Goal: Find specific page/section: Find specific page/section

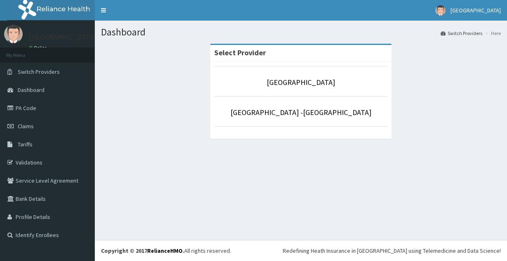
drag, startPoint x: 296, startPoint y: 87, endPoint x: 304, endPoint y: 77, distance: 13.0
click at [296, 86] on p "[GEOGRAPHIC_DATA]" at bounding box center [300, 82] width 173 height 11
click at [301, 84] on link "[GEOGRAPHIC_DATA]" at bounding box center [301, 81] width 68 height 9
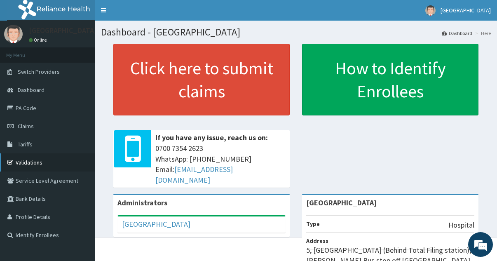
click at [33, 162] on link "Validations" at bounding box center [47, 162] width 95 height 18
